Goal: Check status: Check status

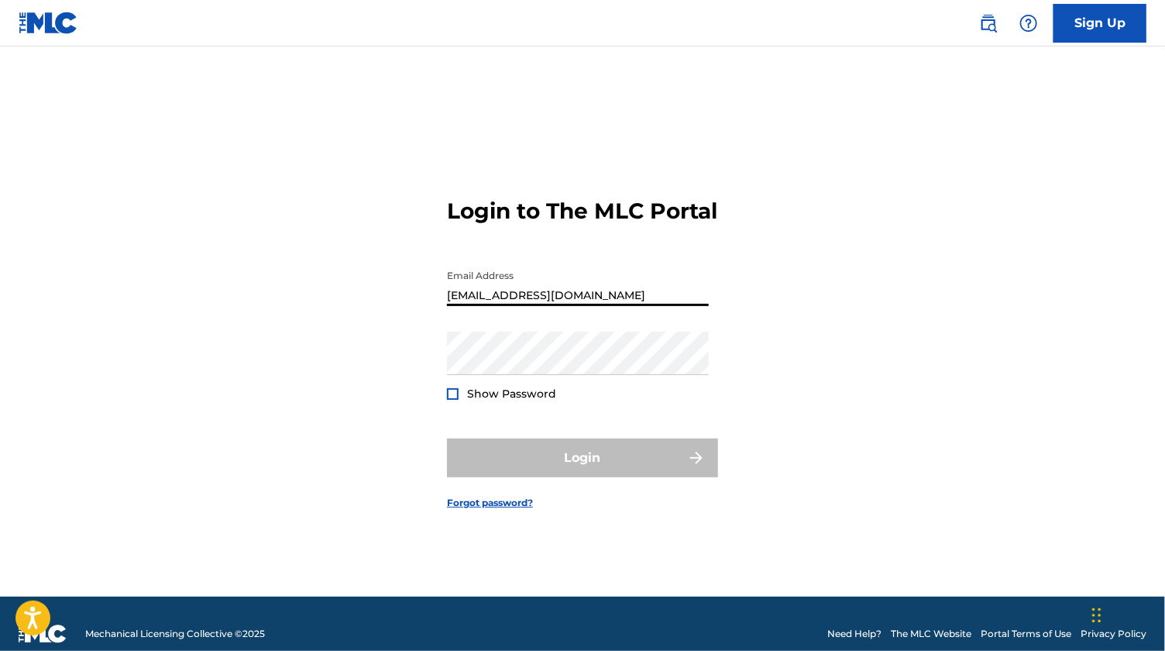
type input "[EMAIL_ADDRESS][DOMAIN_NAME]"
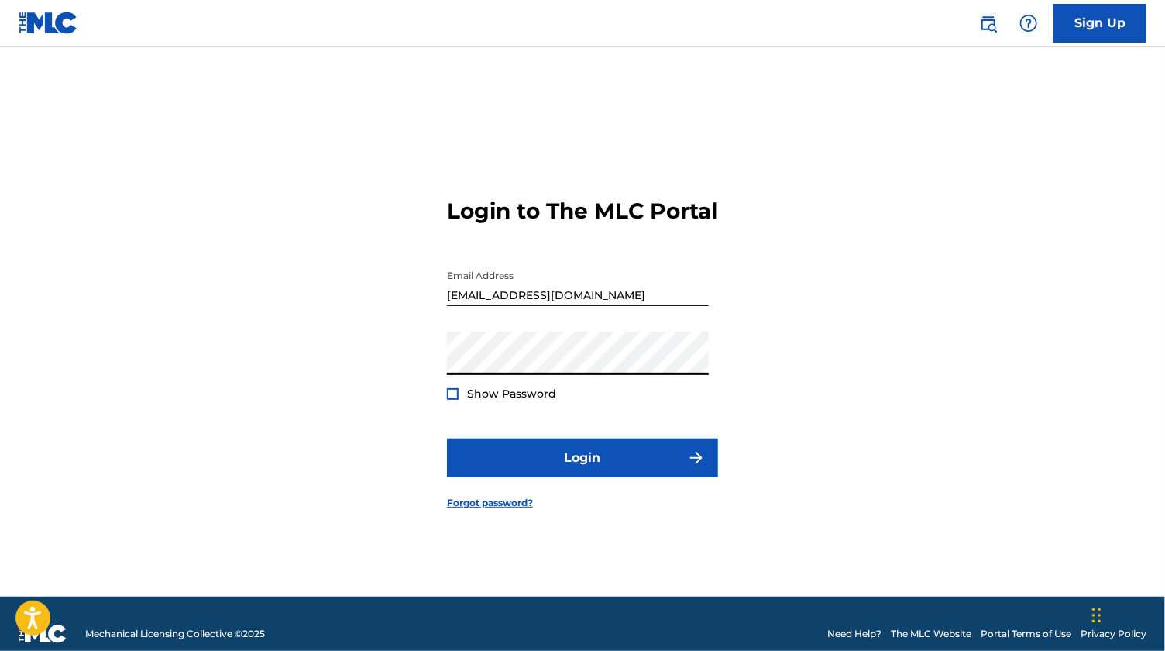
click at [447, 439] on button "Login" at bounding box center [582, 458] width 271 height 39
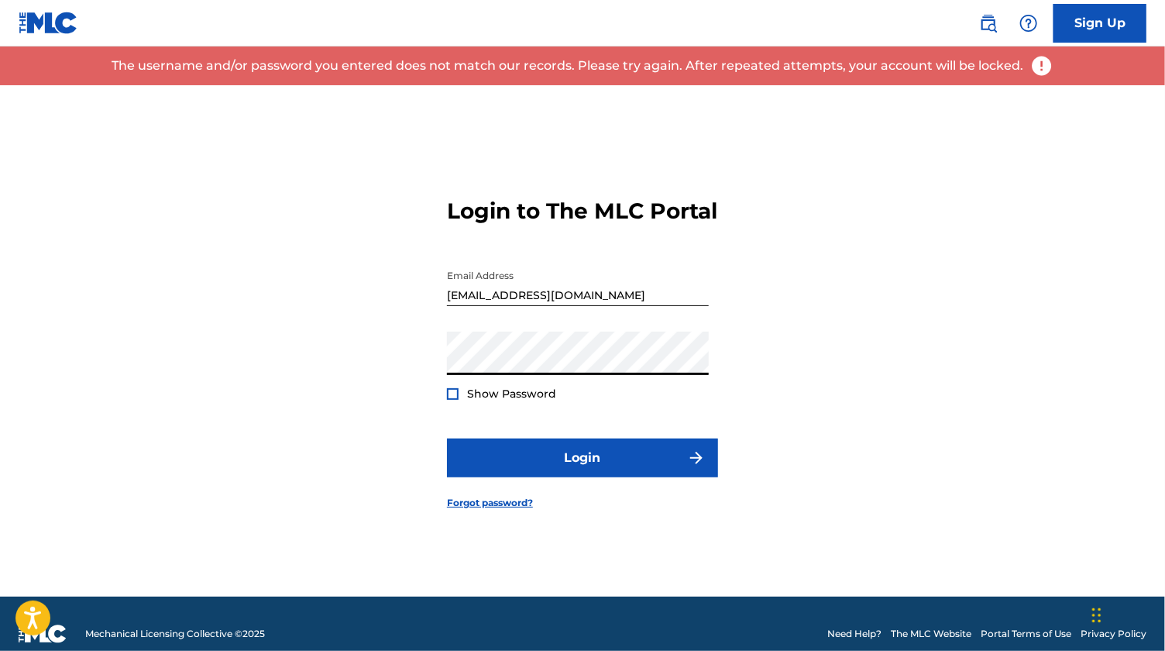
click at [447, 439] on button "Login" at bounding box center [582, 458] width 271 height 39
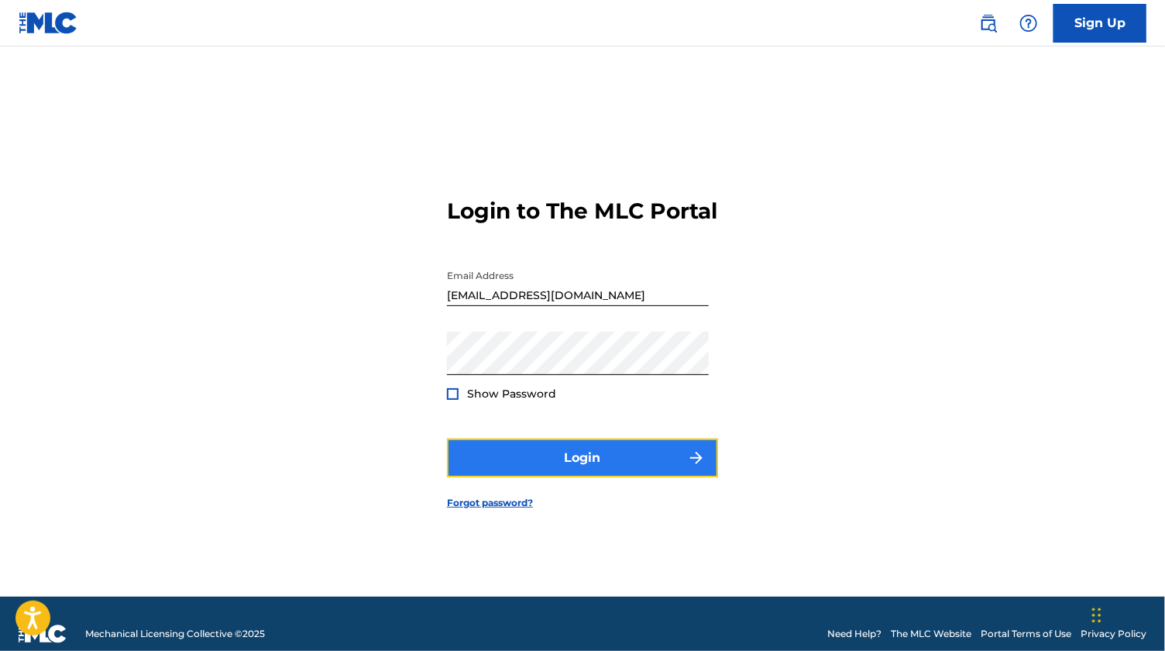
click at [595, 477] on button "Login" at bounding box center [582, 458] width 271 height 39
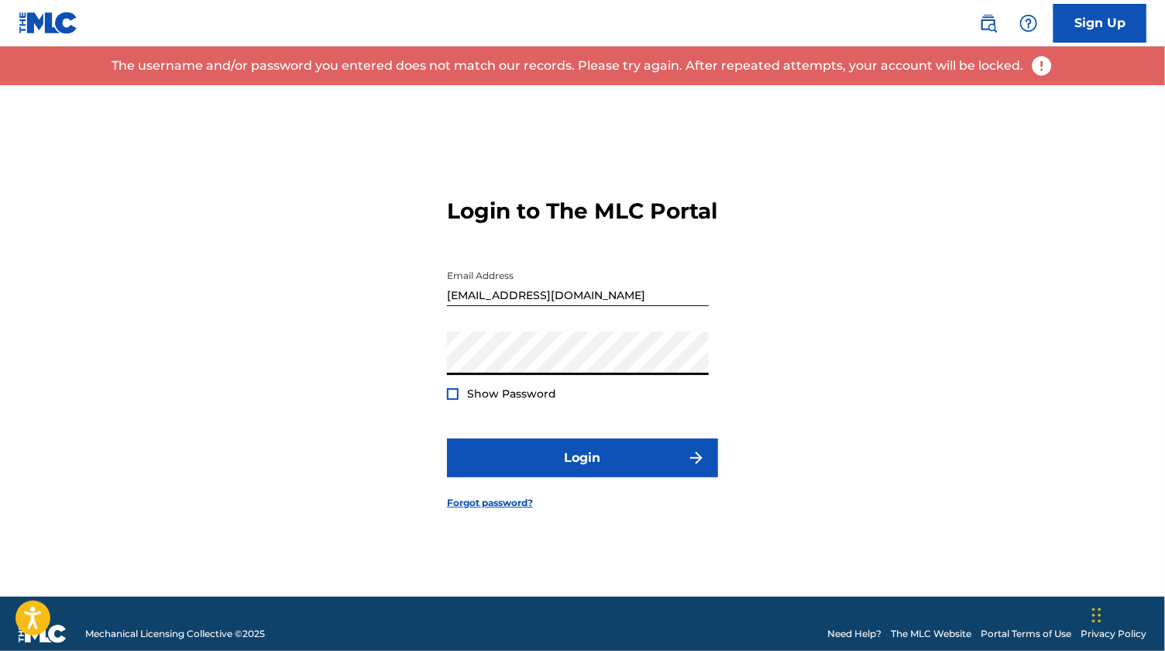
click at [416, 368] on div "Login to The MLC Portal Email Address [EMAIL_ADDRESS][DOMAIN_NAME] Password Sho…" at bounding box center [582, 340] width 1085 height 511
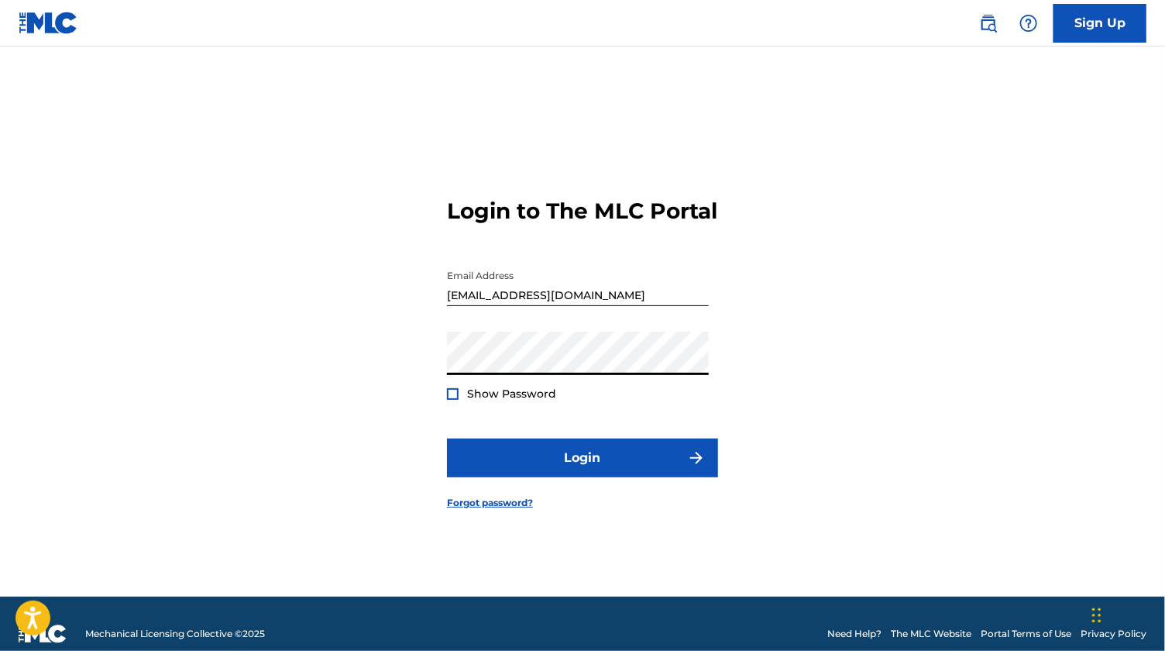
click at [447, 439] on button "Login" at bounding box center [582, 458] width 271 height 39
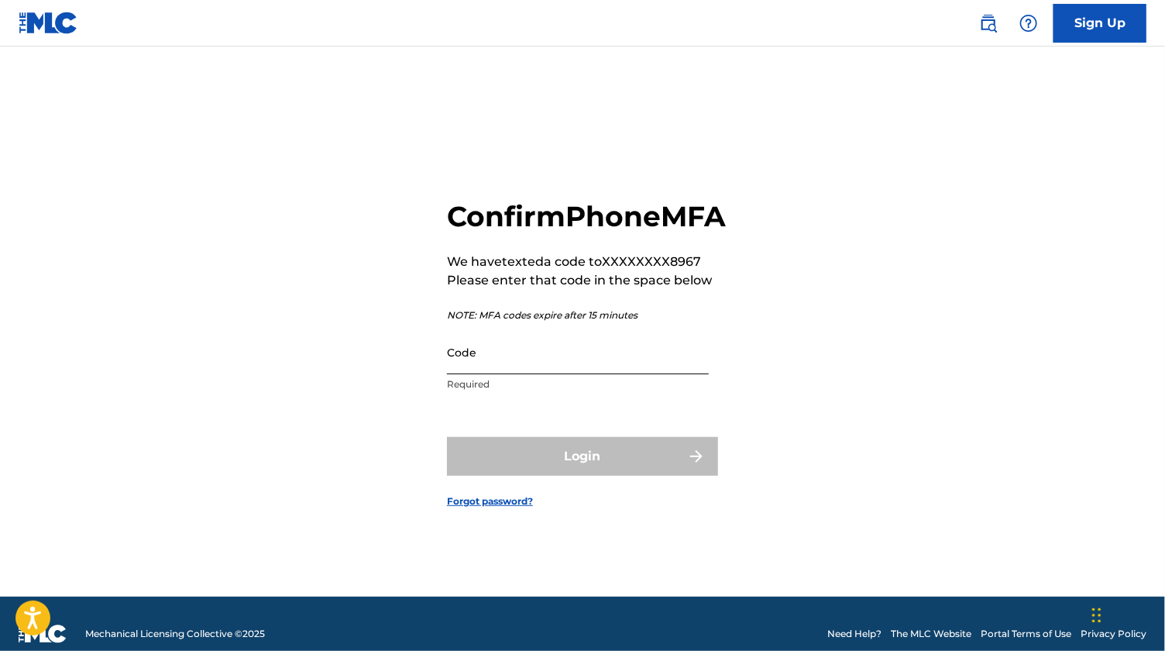
click at [541, 374] on input "Code" at bounding box center [578, 352] width 262 height 44
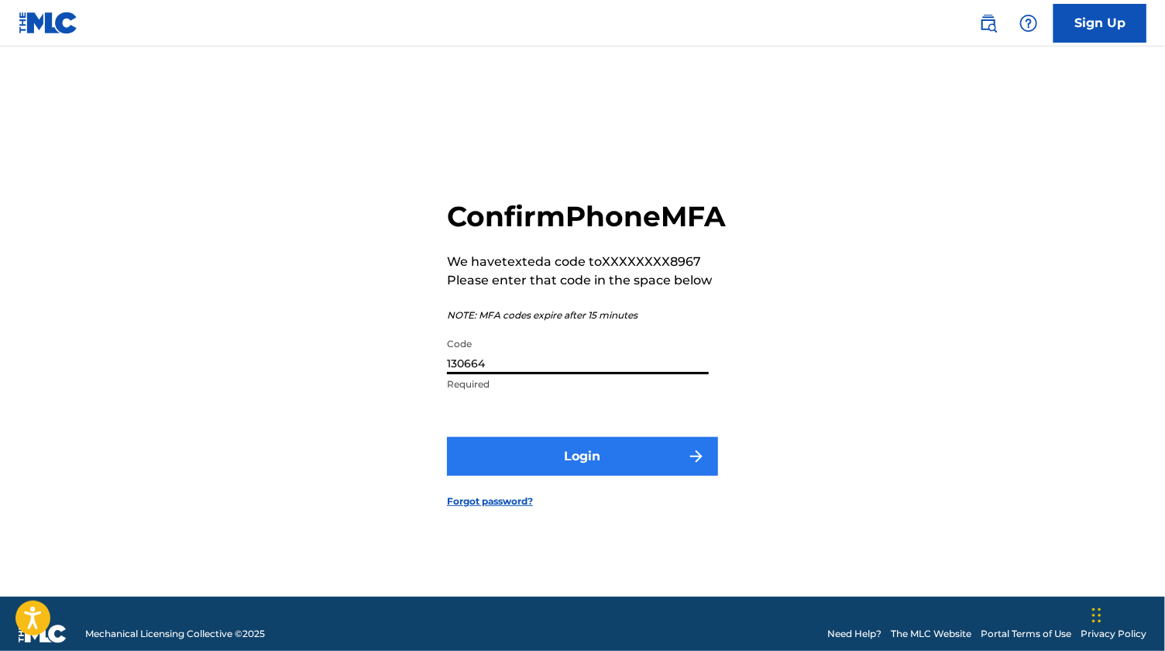
type input "130664"
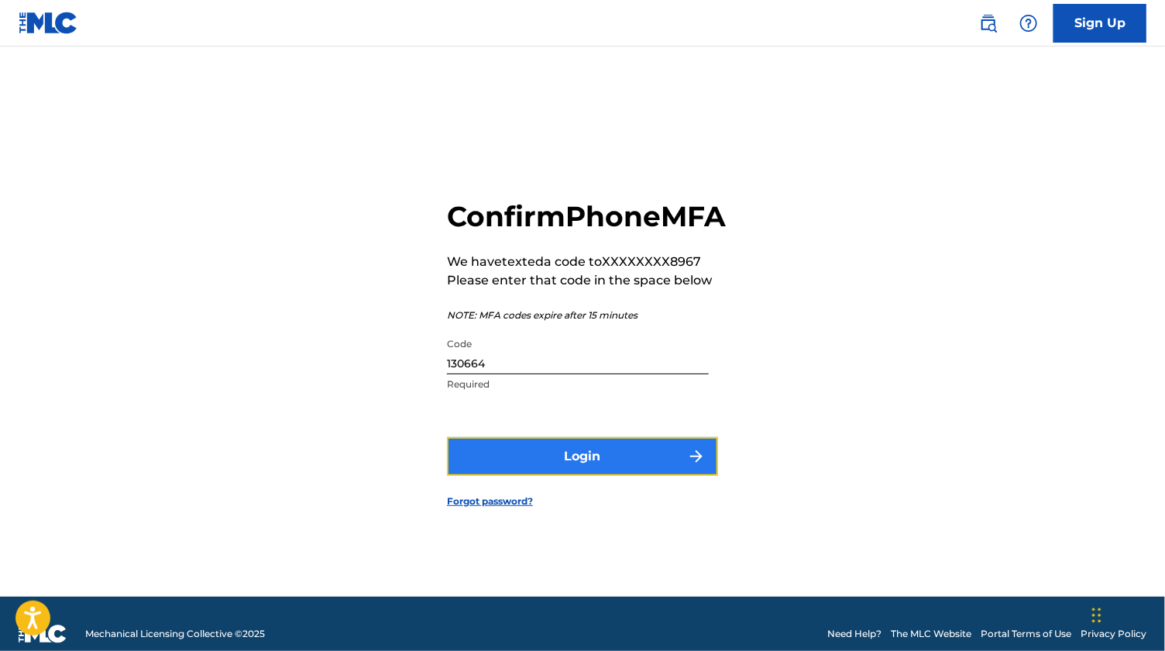
click at [575, 473] on button "Login" at bounding box center [582, 456] width 271 height 39
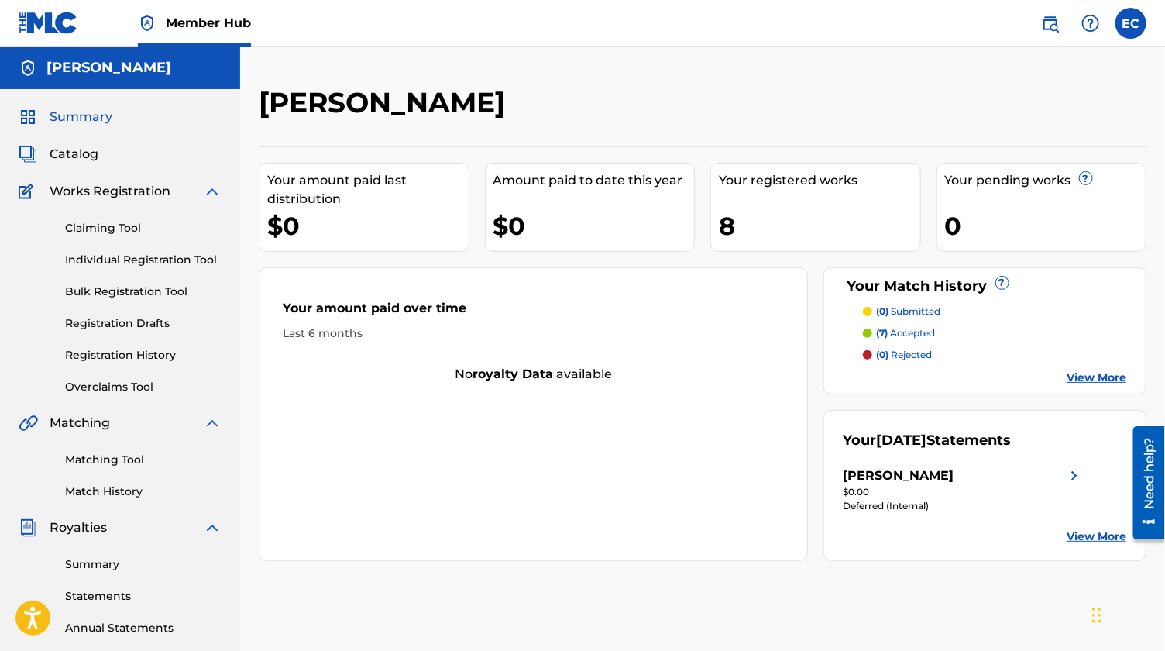
click at [1076, 473] on img at bounding box center [1075, 476] width 19 height 19
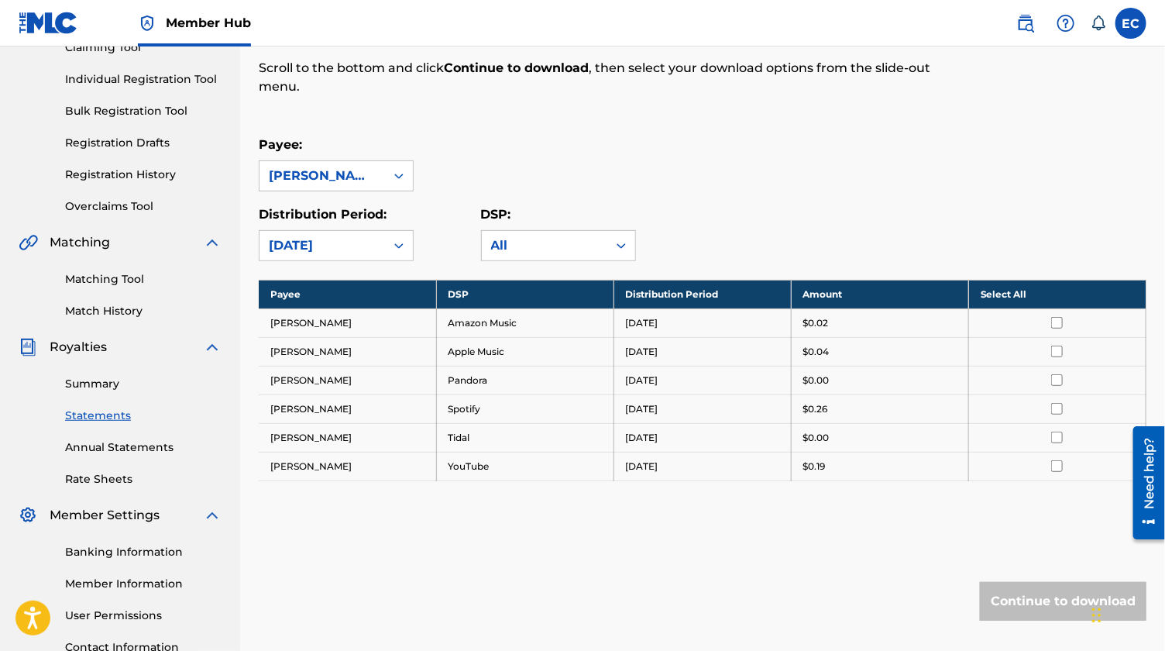
scroll to position [181, 0]
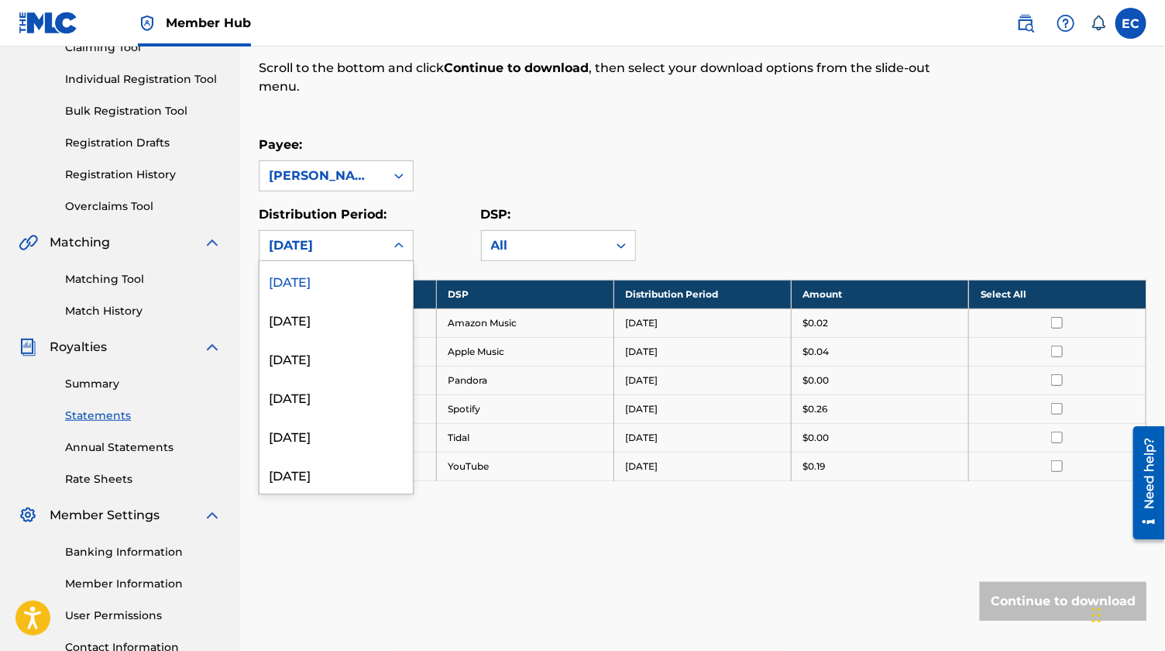
click at [399, 248] on icon at bounding box center [398, 245] width 15 height 15
click at [351, 319] on div "[DATE]" at bounding box center [336, 319] width 153 height 39
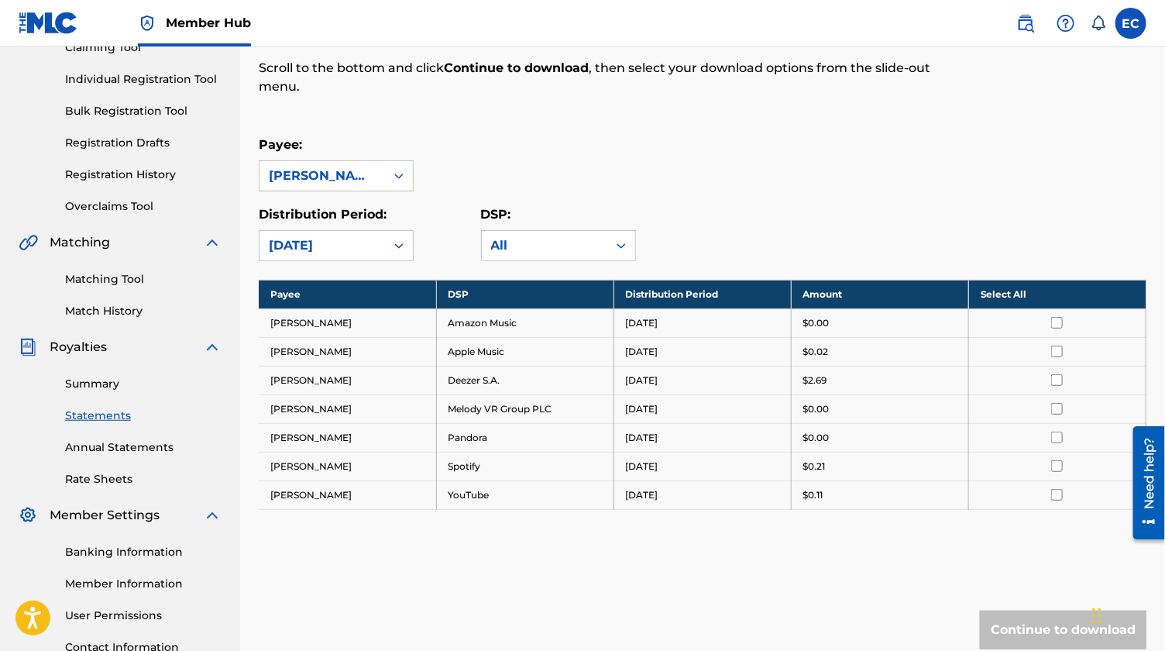
click at [369, 245] on div "[DATE]" at bounding box center [322, 245] width 107 height 19
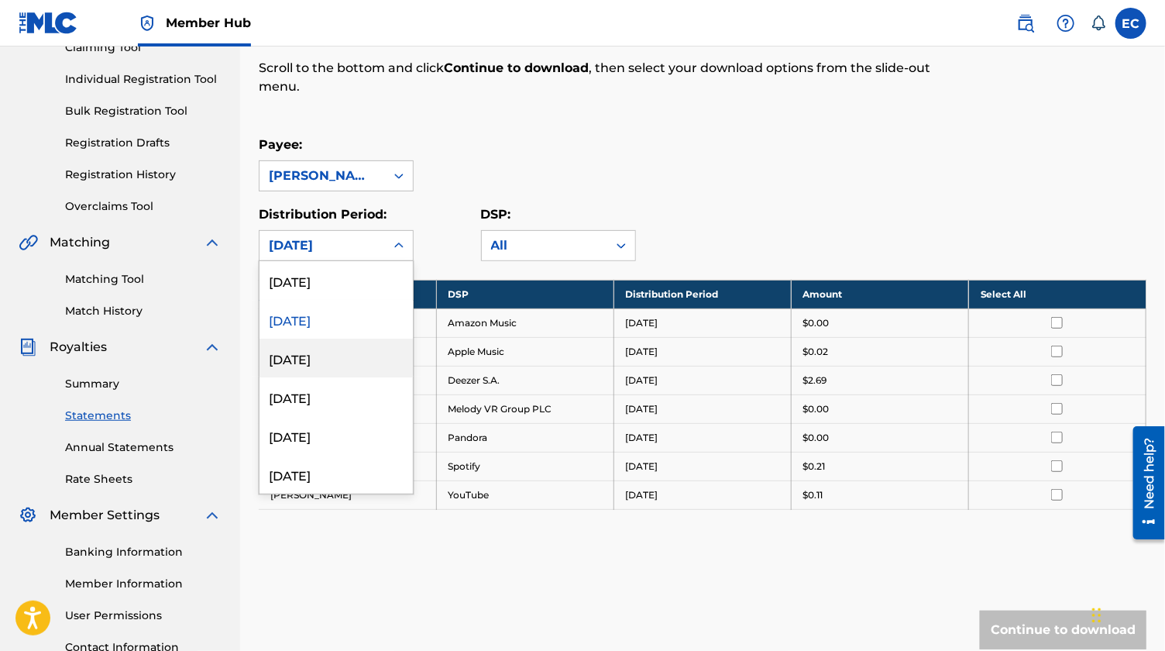
click at [312, 362] on div "[DATE]" at bounding box center [336, 358] width 153 height 39
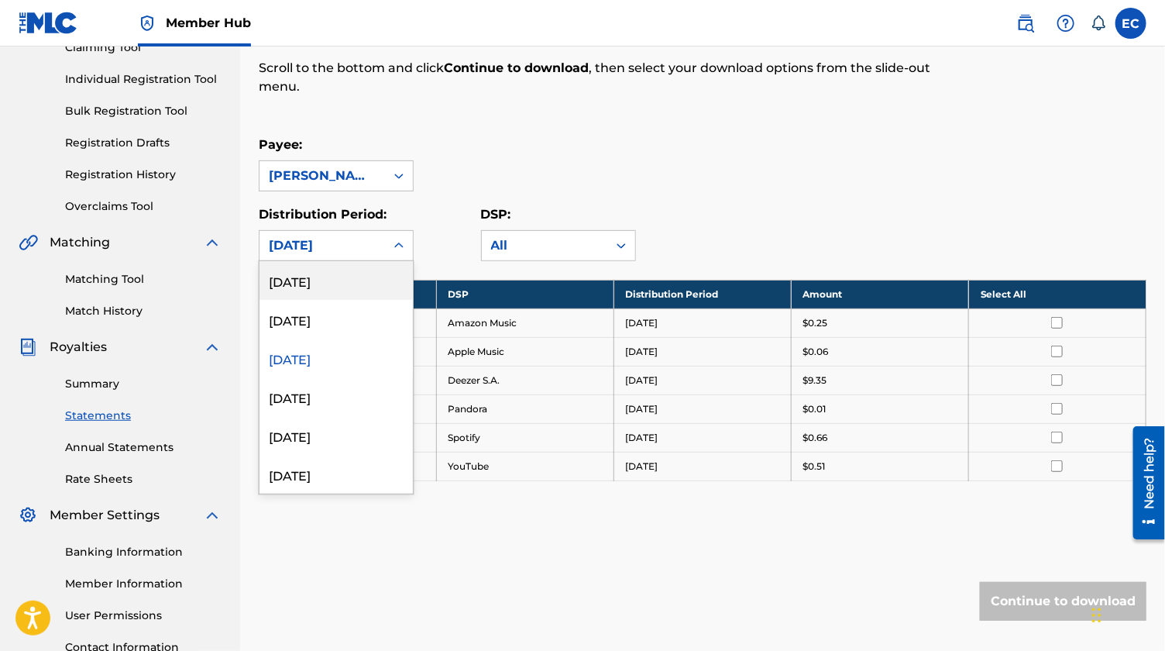
click at [334, 242] on div "[DATE]" at bounding box center [322, 245] width 107 height 19
click at [319, 394] on div "[DATE]" at bounding box center [336, 396] width 153 height 39
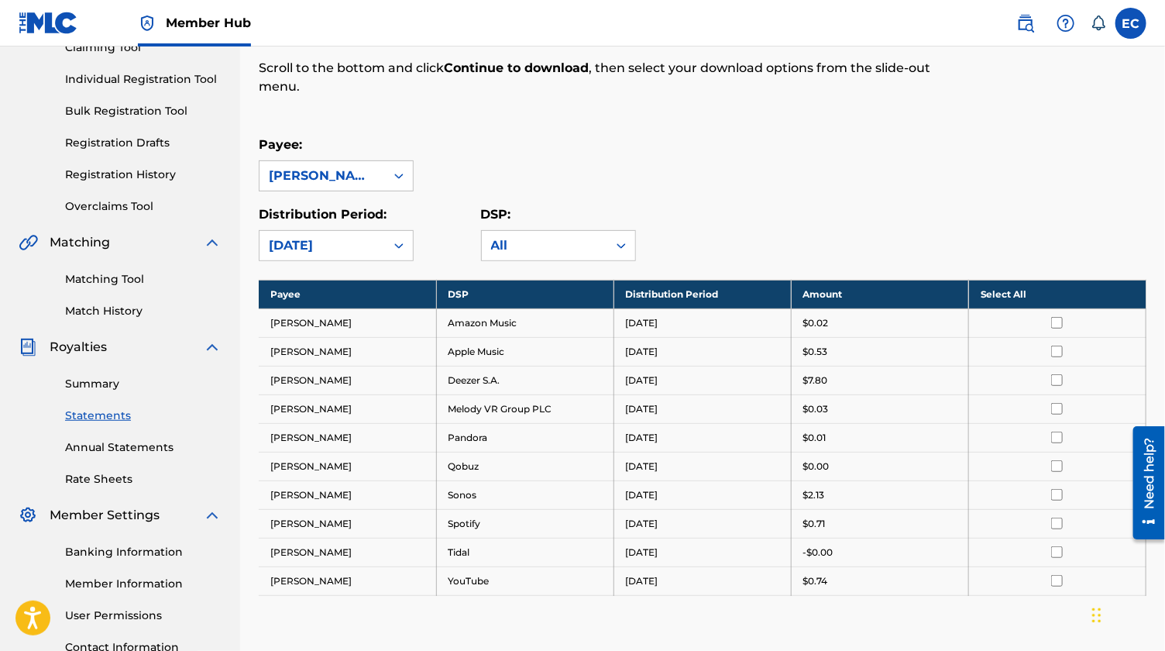
click at [326, 250] on div "[DATE]" at bounding box center [322, 245] width 107 height 19
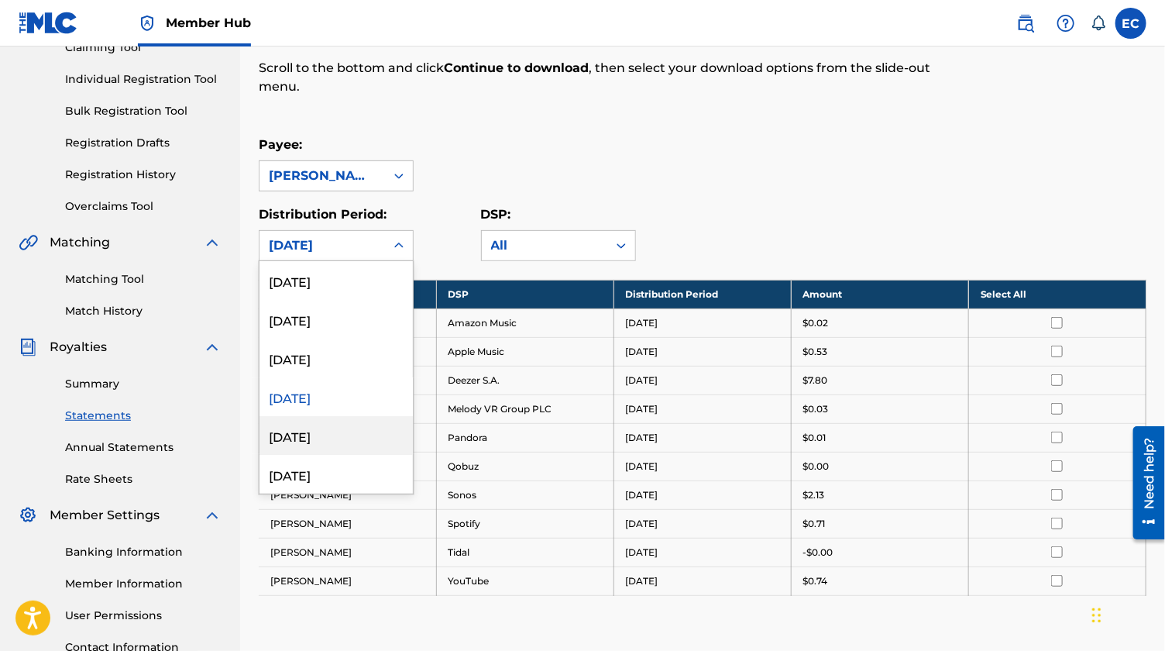
click at [311, 438] on div "[DATE]" at bounding box center [336, 435] width 153 height 39
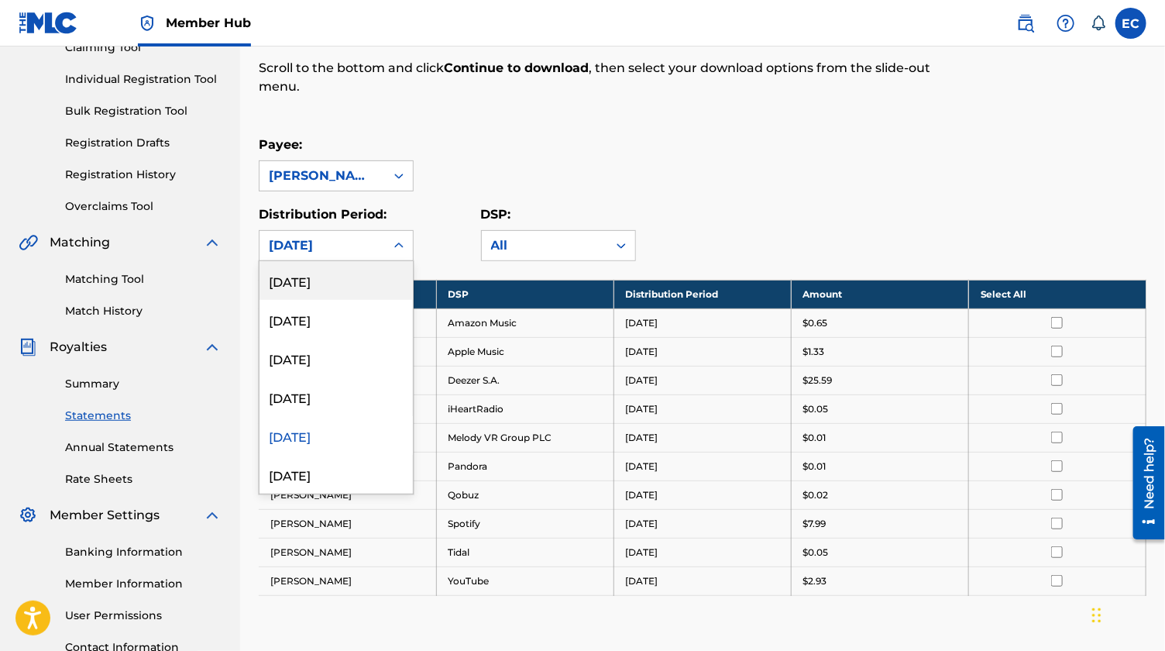
click at [320, 245] on div "[DATE]" at bounding box center [322, 245] width 107 height 19
click at [315, 472] on div "[DATE]" at bounding box center [336, 474] width 153 height 39
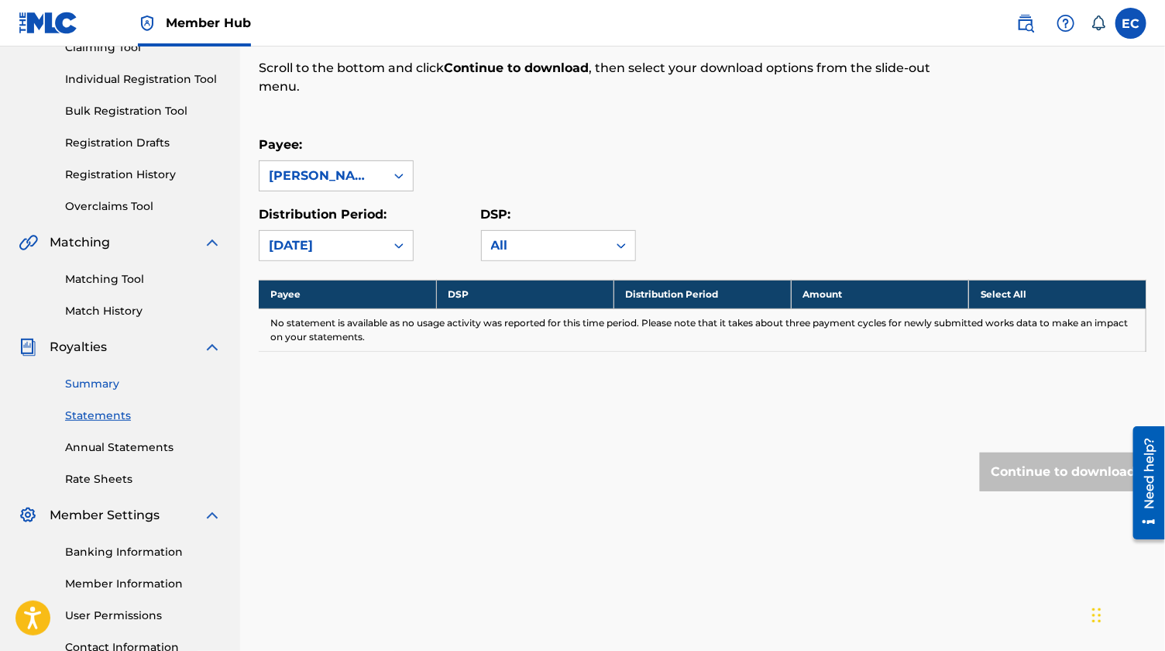
click at [91, 380] on link "Summary" at bounding box center [143, 384] width 157 height 16
